Goal: Navigation & Orientation: Find specific page/section

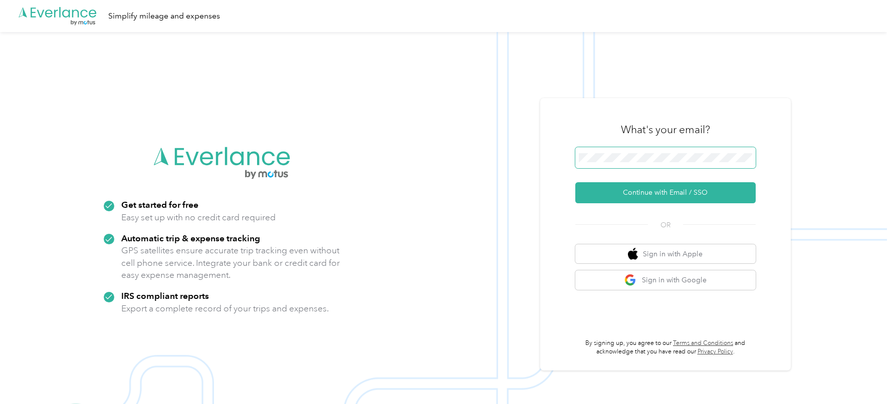
click at [631, 152] on span at bounding box center [665, 157] width 180 height 21
click at [581, 125] on div "What's your email?" at bounding box center [665, 129] width 180 height 35
click at [610, 201] on button "Continue with Email / SSO" at bounding box center [665, 192] width 180 height 21
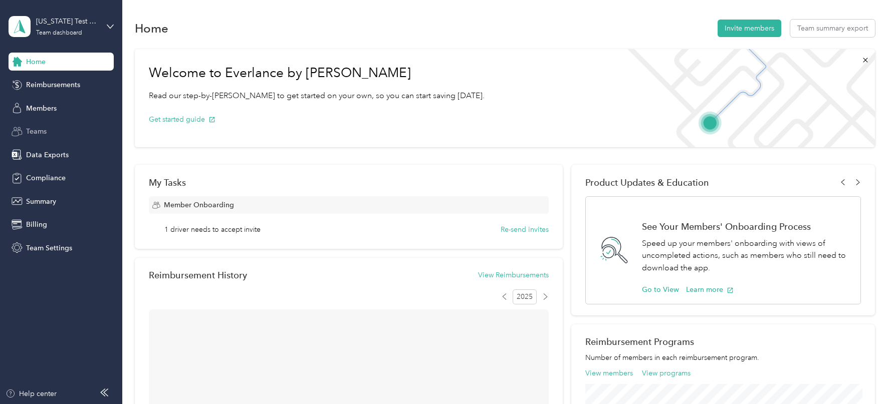
click at [34, 135] on span "Teams" at bounding box center [36, 131] width 21 height 11
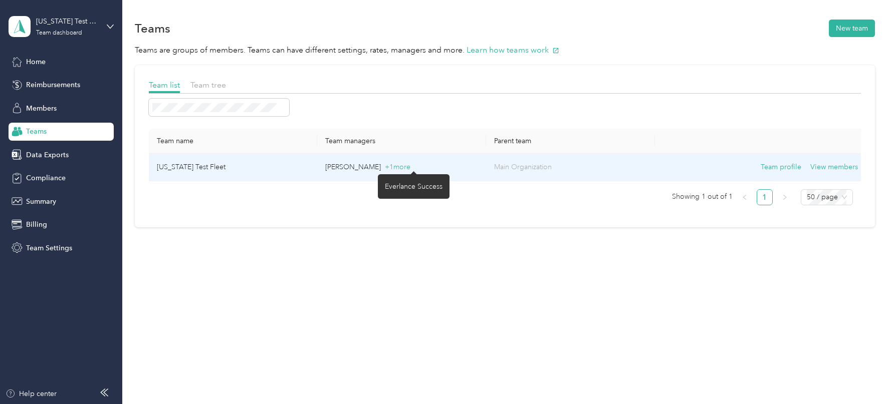
click at [434, 175] on div "Everlance Success" at bounding box center [414, 186] width 72 height 25
click at [468, 175] on td "[PERSON_NAME] + 1 more" at bounding box center [401, 168] width 169 height 28
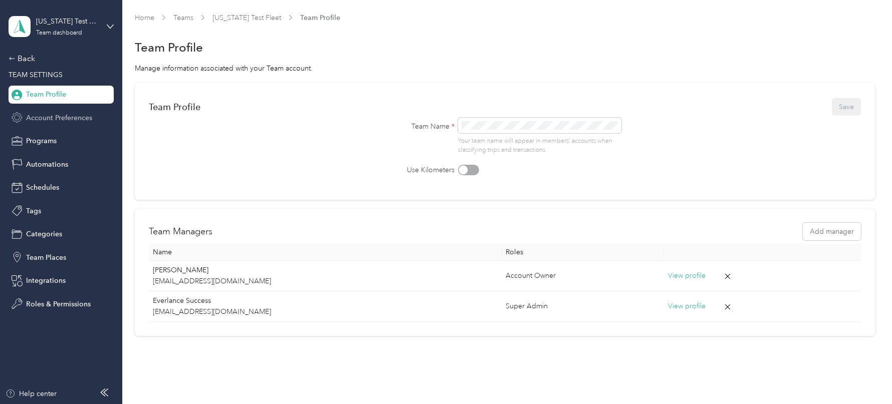
click at [58, 126] on div "Account Preferences" at bounding box center [61, 118] width 105 height 18
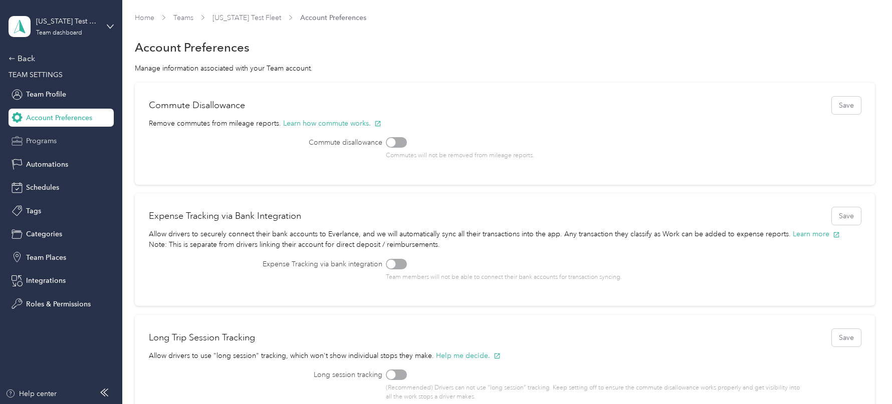
click at [55, 143] on span "Programs" at bounding box center [41, 141] width 31 height 11
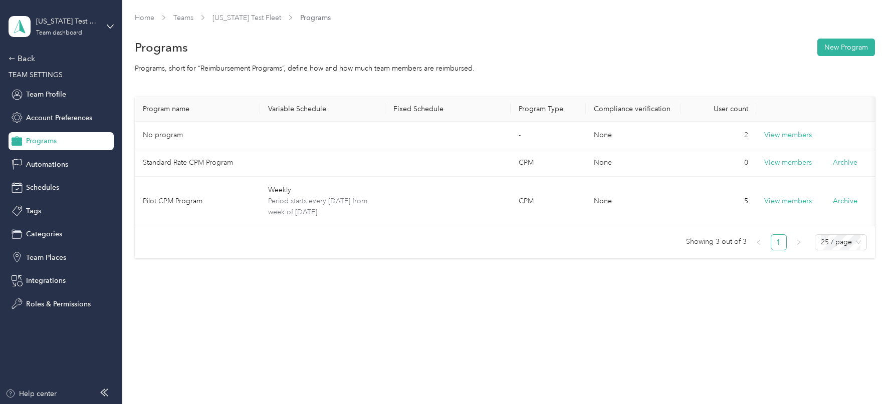
click at [57, 44] on div "[US_STATE] Test Fleet Team dashboard" at bounding box center [61, 26] width 105 height 35
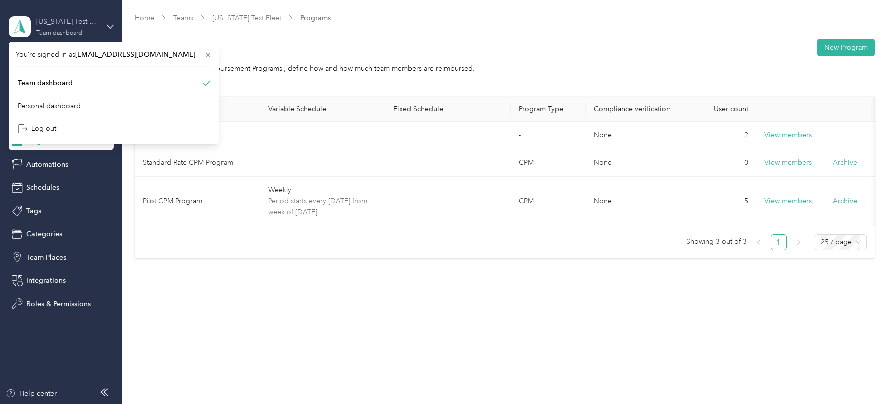
click at [57, 33] on div "Team dashboard" at bounding box center [59, 33] width 46 height 6
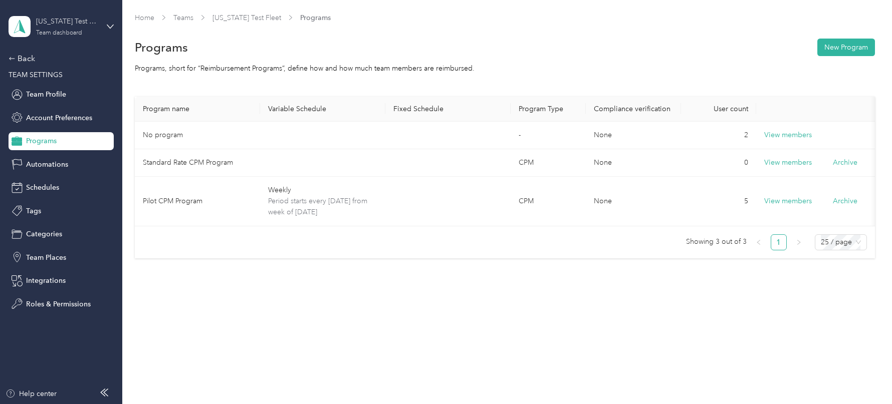
click at [57, 33] on div "Team dashboard" at bounding box center [59, 33] width 46 height 6
click at [90, 125] on div "Log out" at bounding box center [114, 128] width 197 height 18
